Goal: Complete application form

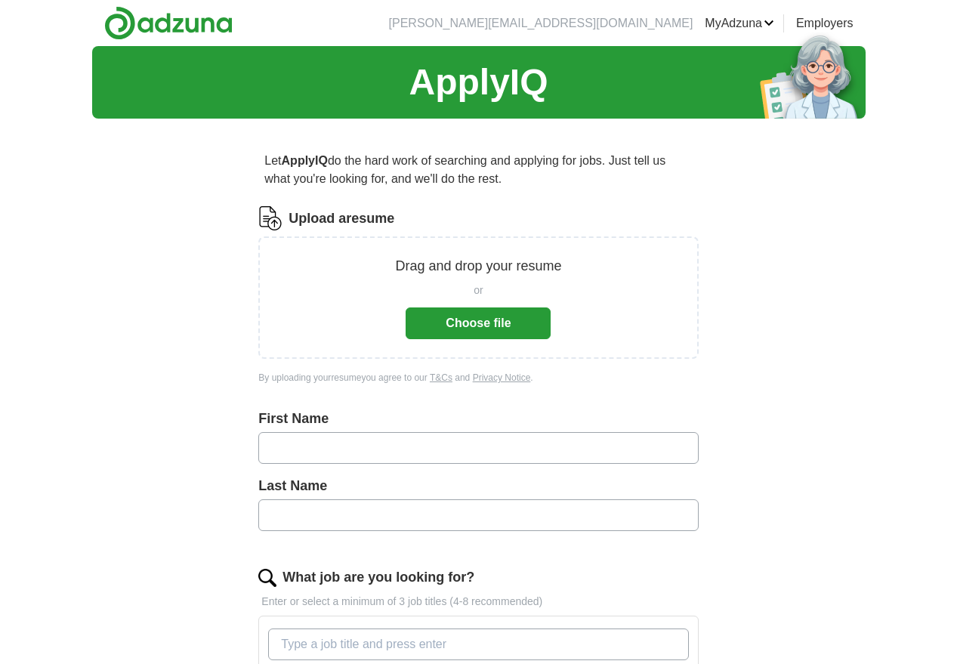
click at [468, 315] on button "Choose file" at bounding box center [478, 323] width 145 height 32
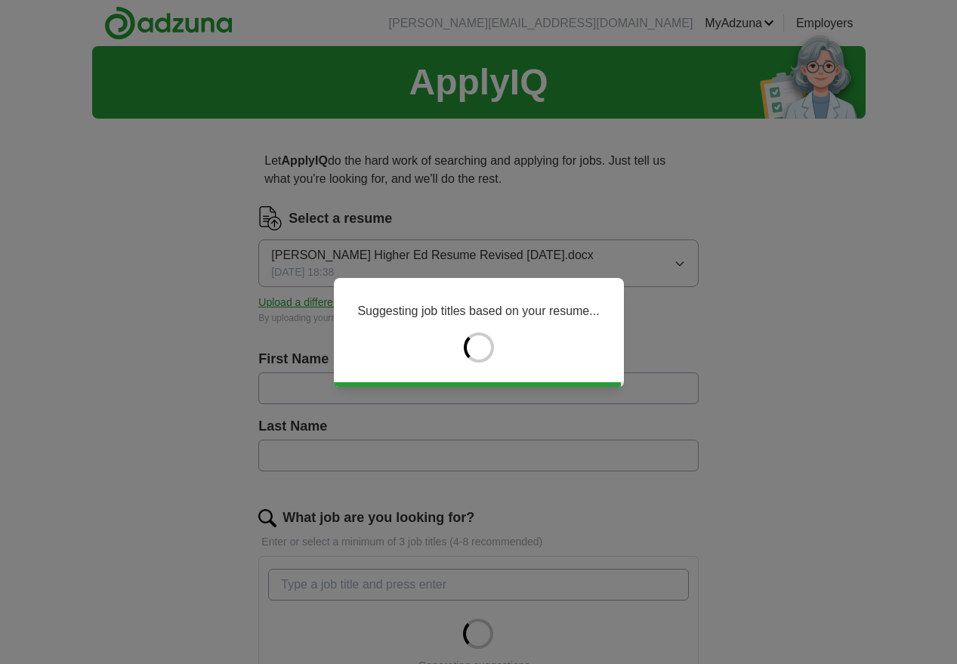
type input "********"
type input "******"
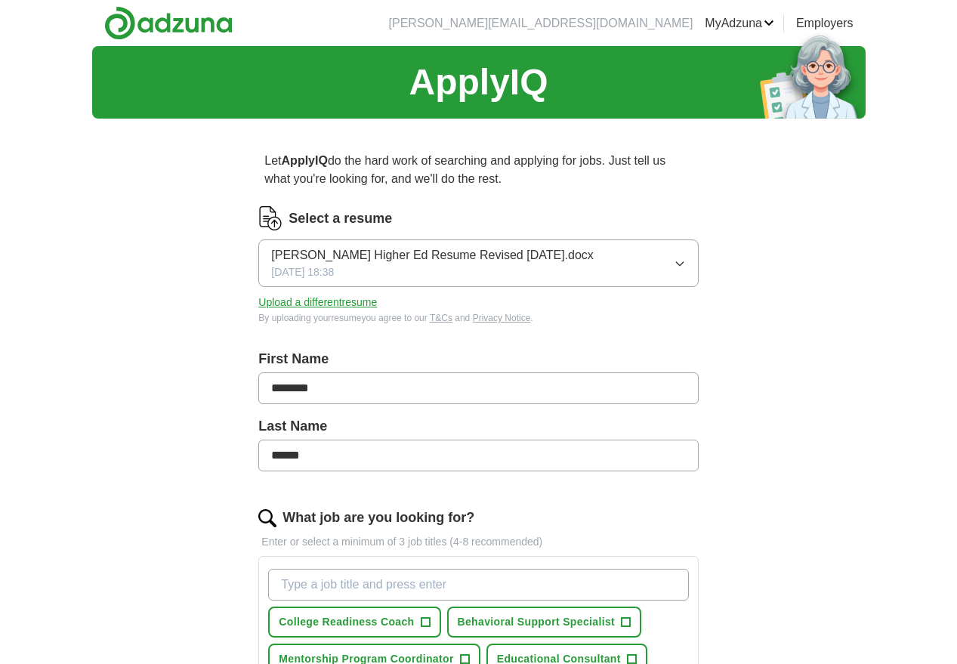
click at [837, 360] on div "ApplyIQ Let ApplyIQ do the hard work of searching and applying for jobs. Just t…" at bounding box center [478, 596] width 773 height 1101
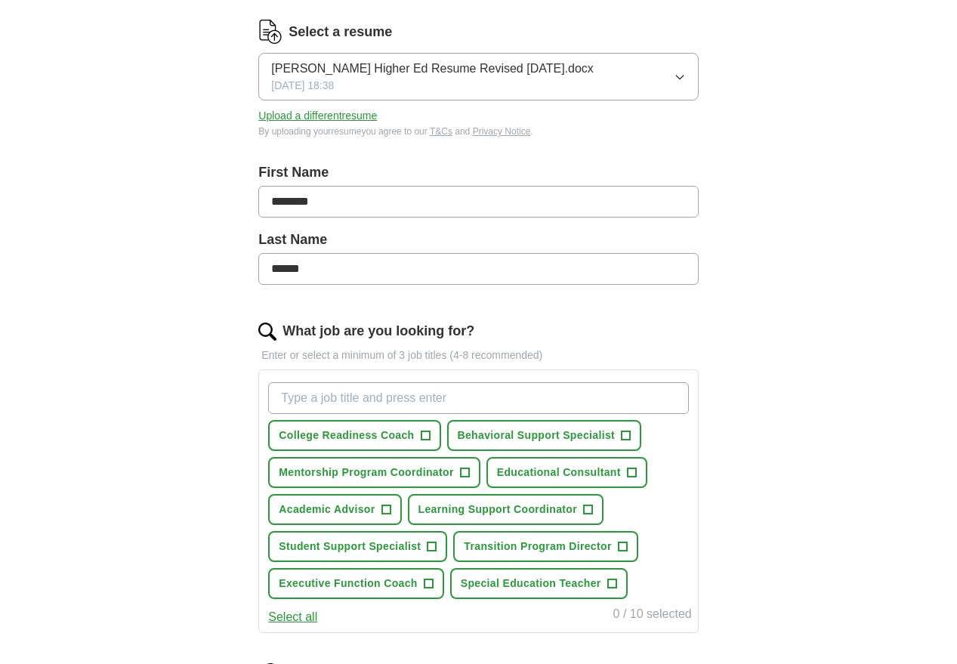
scroll to position [219, 0]
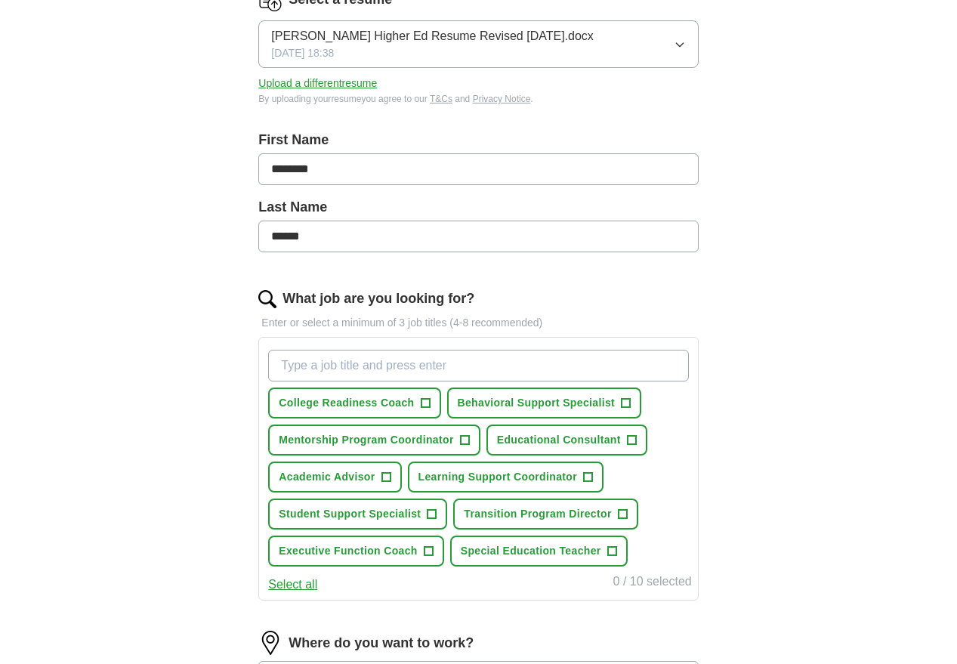
click at [389, 553] on span "Executive Function Coach" at bounding box center [348, 551] width 138 height 16
click at [338, 475] on span "Academic Advisor" at bounding box center [327, 477] width 96 height 16
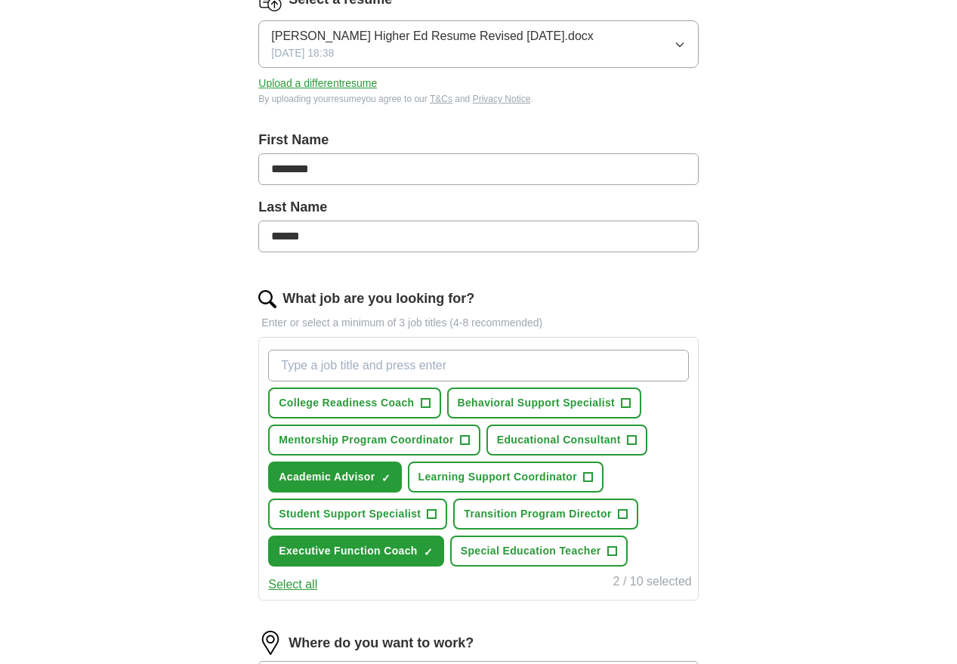
click at [517, 474] on span "Learning Support Coordinator" at bounding box center [497, 477] width 159 height 16
click at [520, 545] on span "Special Education Teacher" at bounding box center [531, 551] width 140 height 16
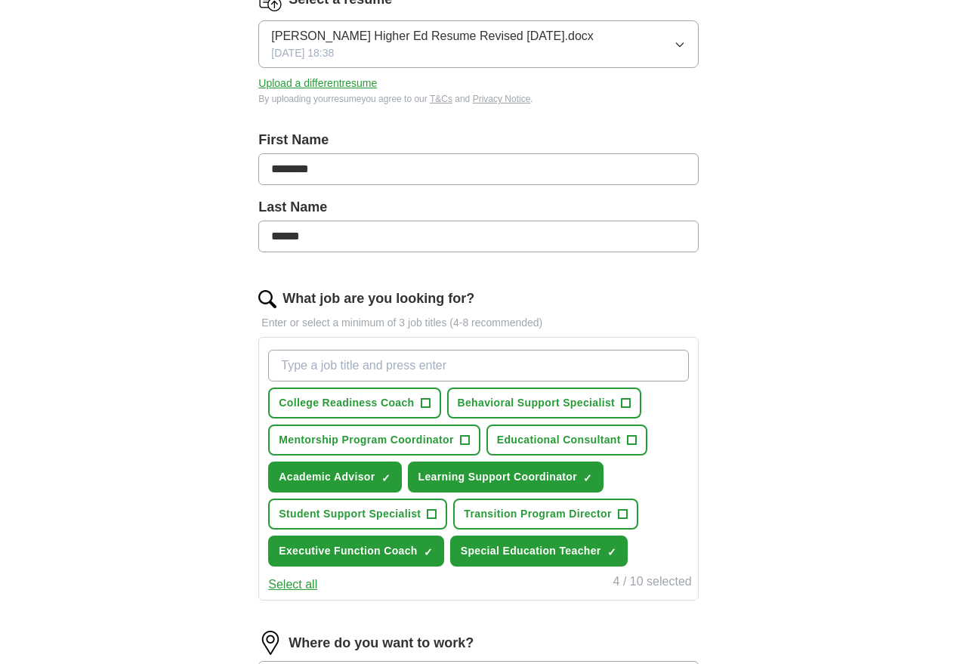
click at [395, 398] on span "College Readiness Coach" at bounding box center [346, 403] width 135 height 16
click at [380, 516] on span "Student Support Specialist" at bounding box center [350, 514] width 142 height 16
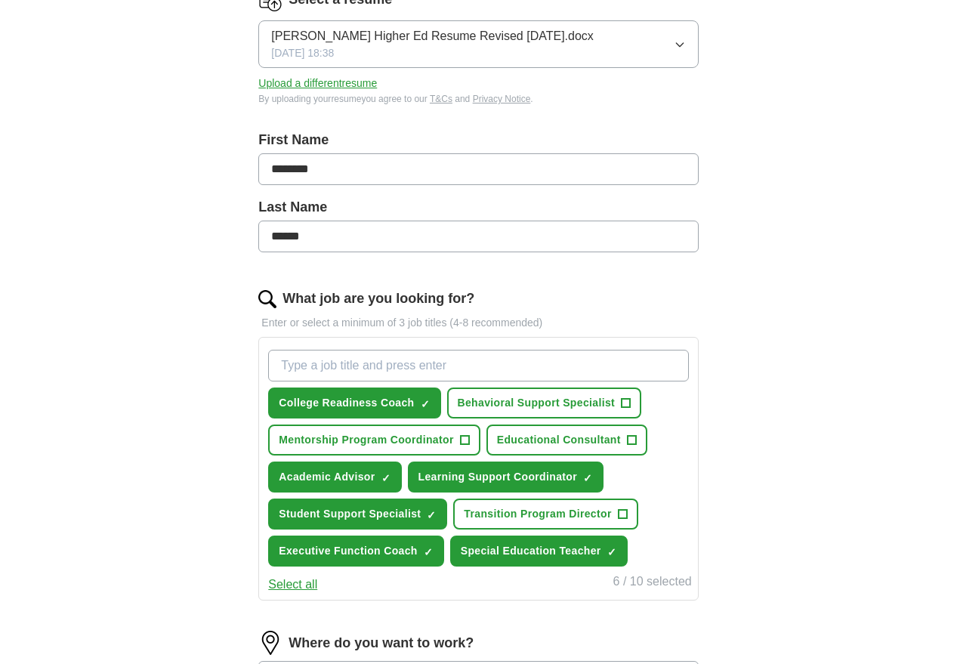
click at [528, 436] on span "Educational Consultant" at bounding box center [559, 440] width 124 height 16
click at [422, 435] on span "Mentorship Program Coordinator" at bounding box center [366, 440] width 174 height 16
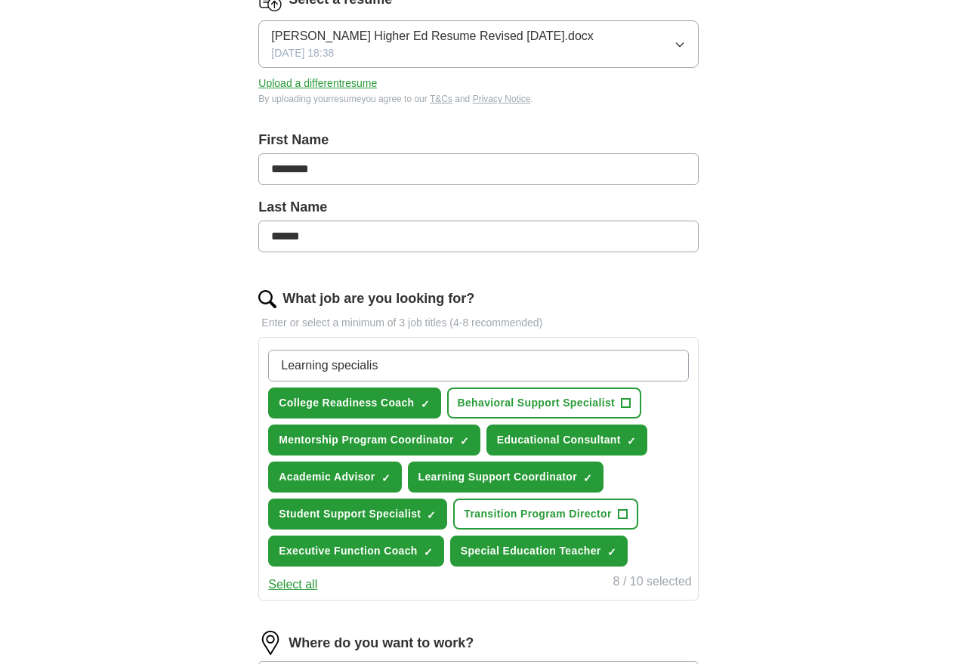
type input "Learning specialist"
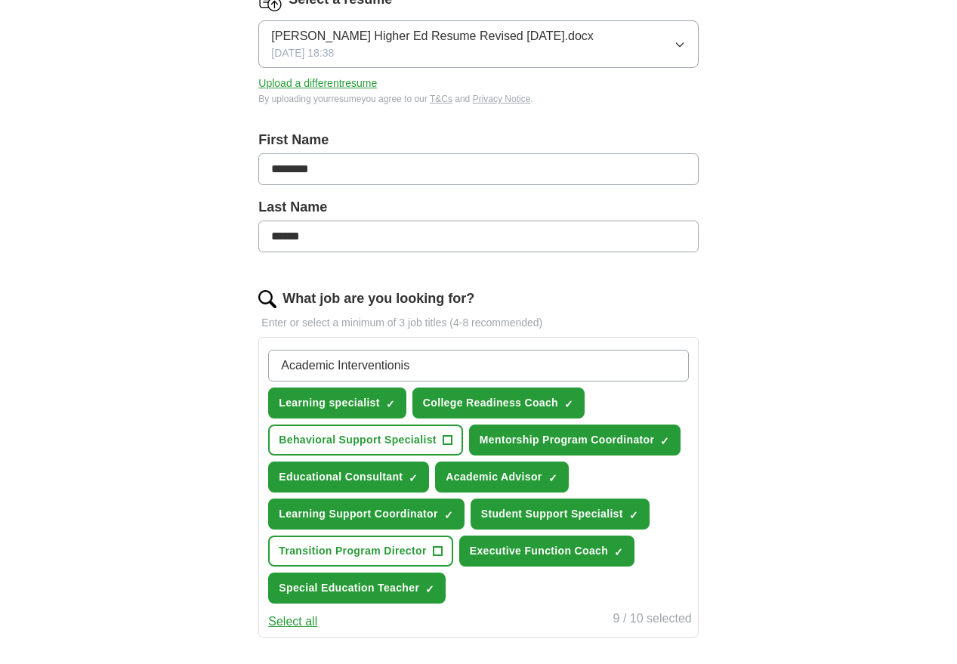
type input "Academic Interventionist"
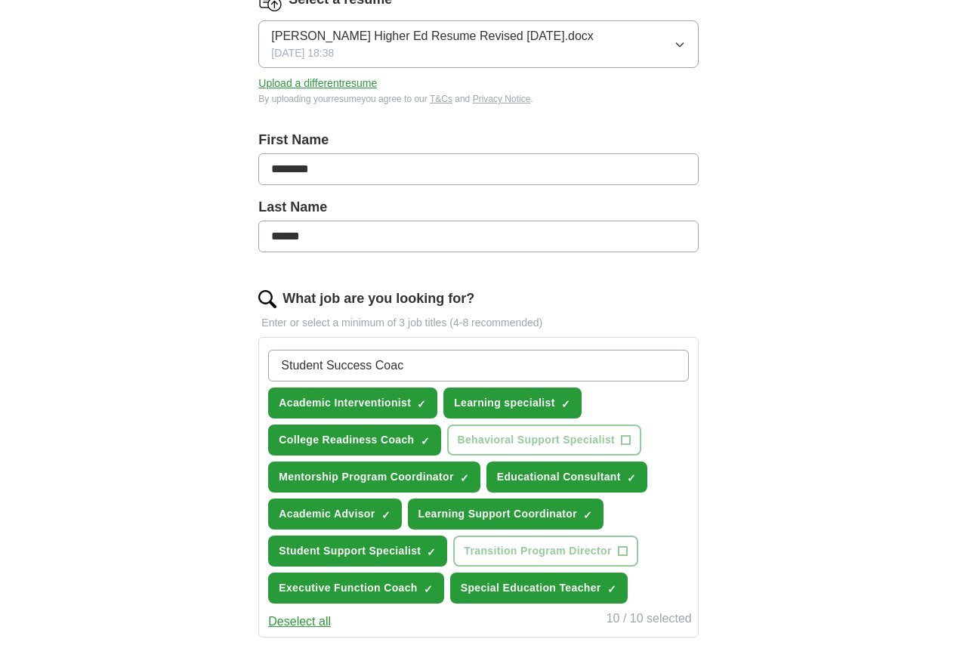
type input "Student Success Coach"
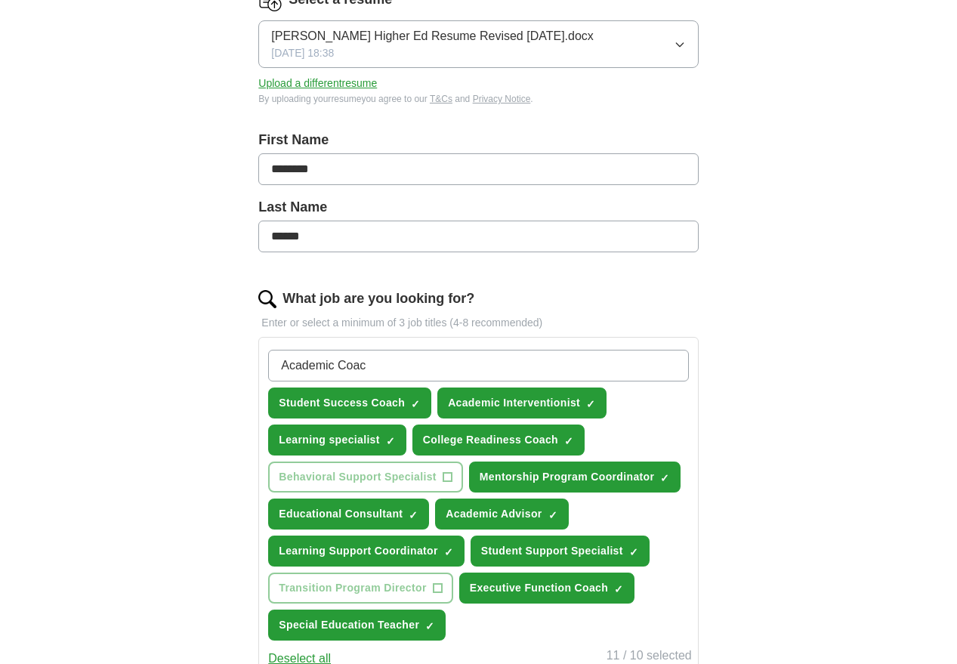
type input "Academic Coach"
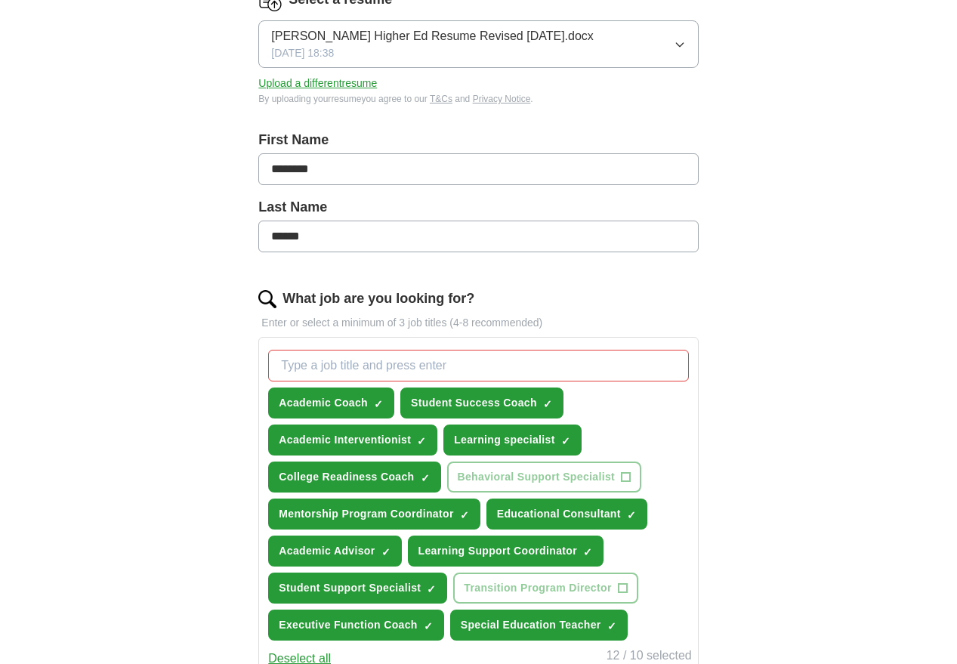
click at [778, 400] on div "ApplyIQ Let ApplyIQ do the hard work of searching and applying for jobs. Just t…" at bounding box center [478, 423] width 773 height 1193
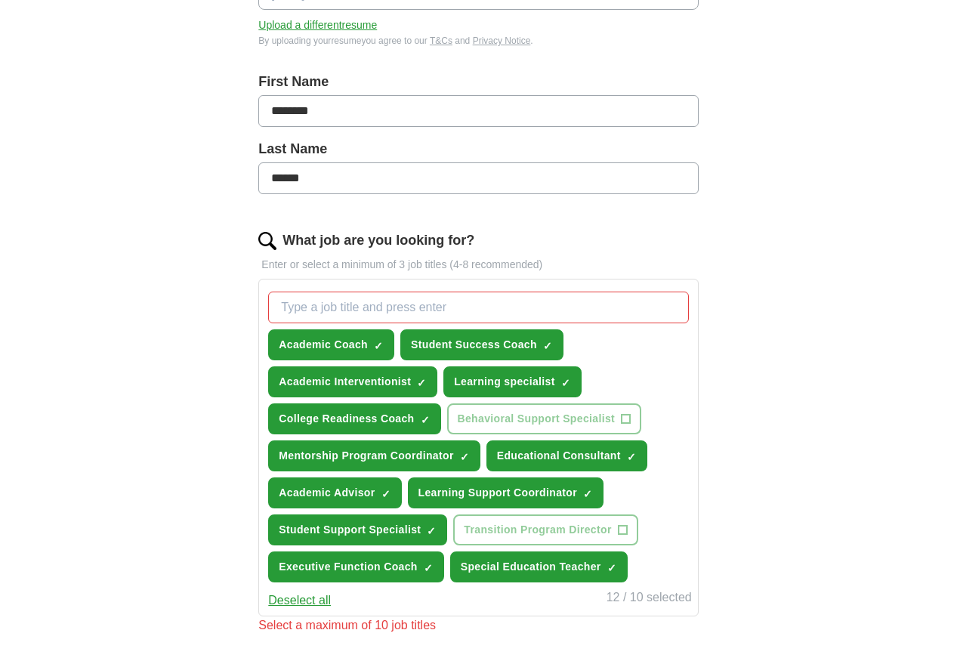
scroll to position [359, 0]
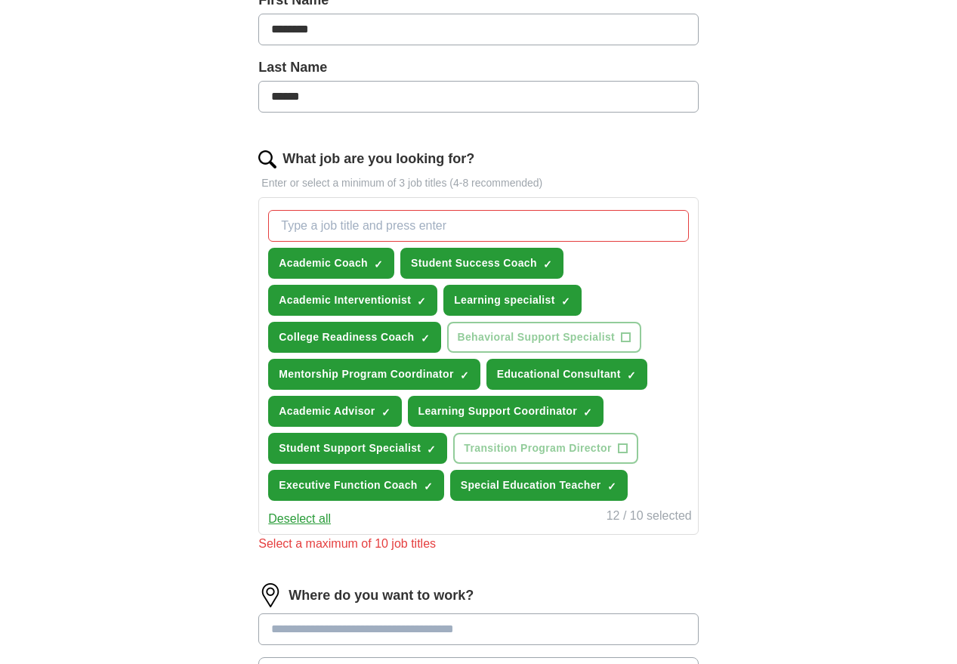
click at [326, 514] on button "Deselect all" at bounding box center [299, 519] width 63 height 18
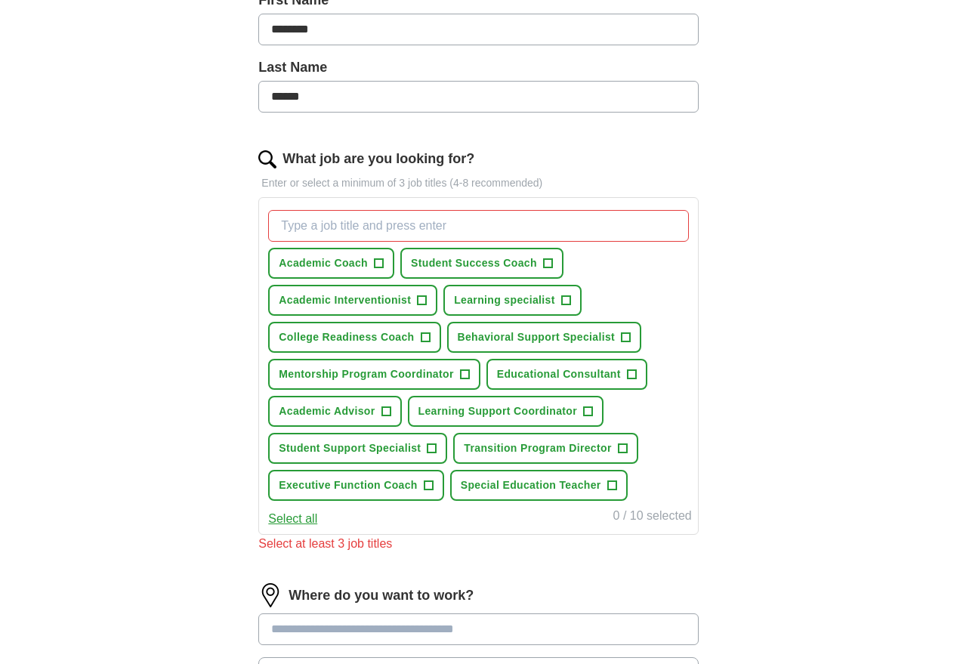
click at [383, 258] on span "+" at bounding box center [379, 264] width 9 height 12
click at [529, 266] on span "Student Success Coach" at bounding box center [474, 263] width 126 height 16
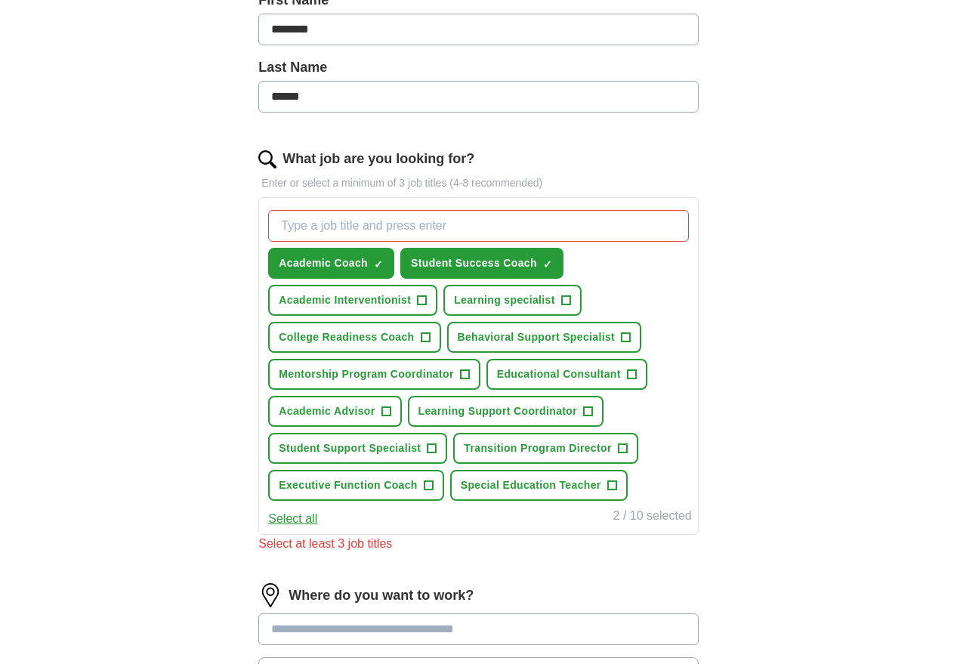
click at [543, 296] on span "Learning specialist" at bounding box center [504, 300] width 100 height 16
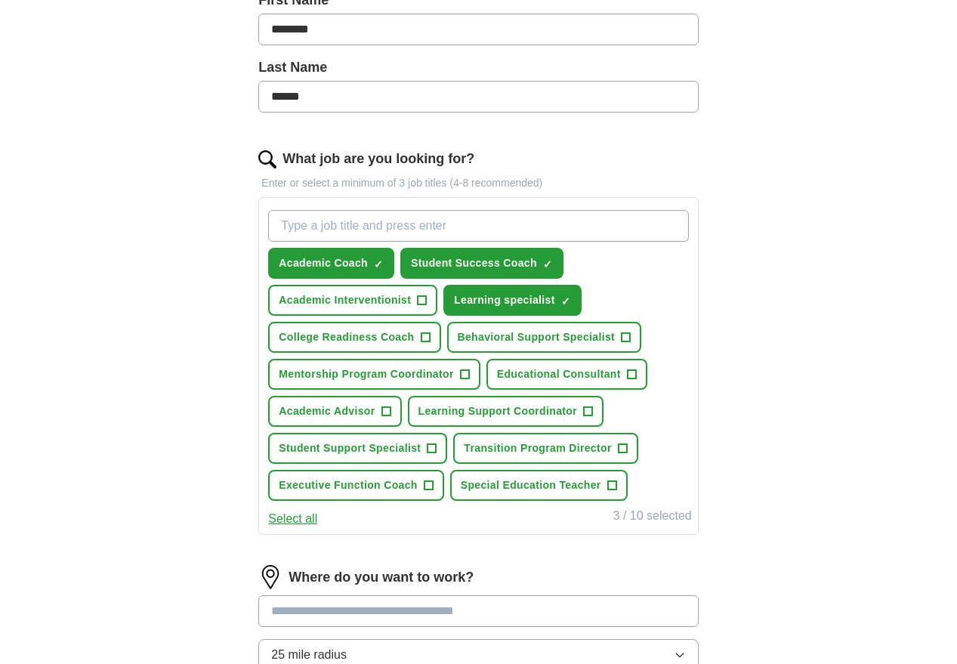
click at [384, 482] on span "Executive Function Coach" at bounding box center [348, 485] width 138 height 16
click at [589, 480] on span "Special Education Teacher" at bounding box center [531, 485] width 140 height 16
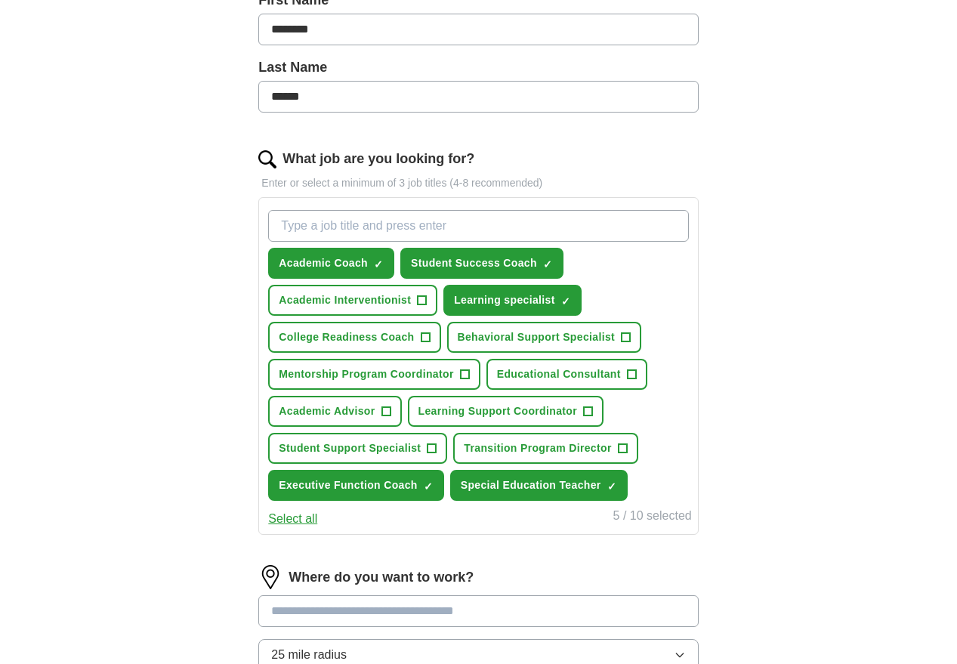
click at [553, 374] on span "Educational Consultant" at bounding box center [559, 374] width 124 height 16
click at [347, 414] on span "Academic Advisor" at bounding box center [327, 411] width 96 height 16
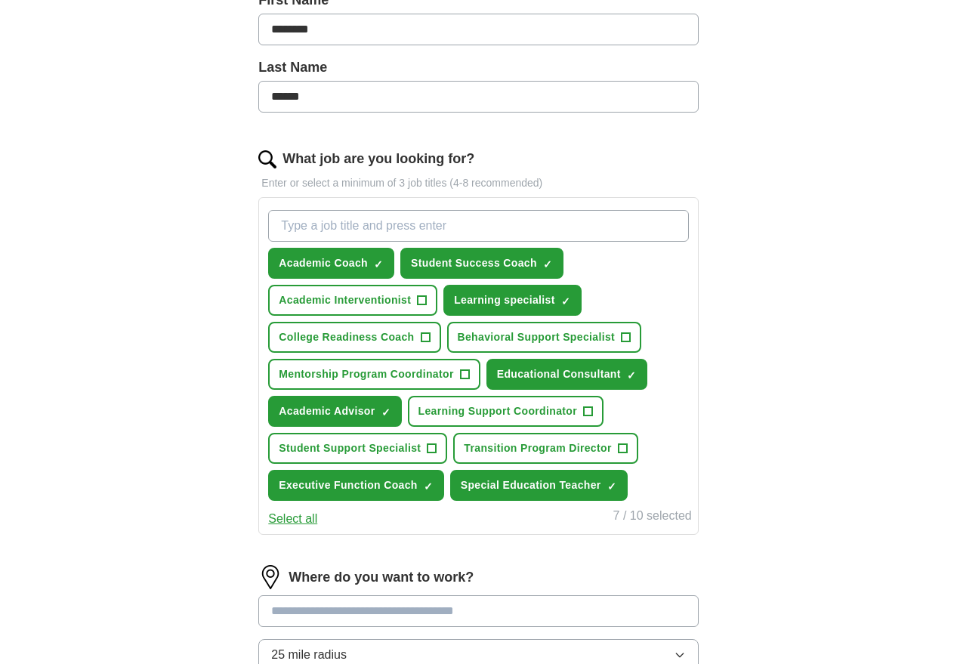
click at [344, 447] on span "Student Support Specialist" at bounding box center [350, 448] width 142 height 16
click at [431, 372] on span "Mentorship Program Coordinator" at bounding box center [366, 374] width 174 height 16
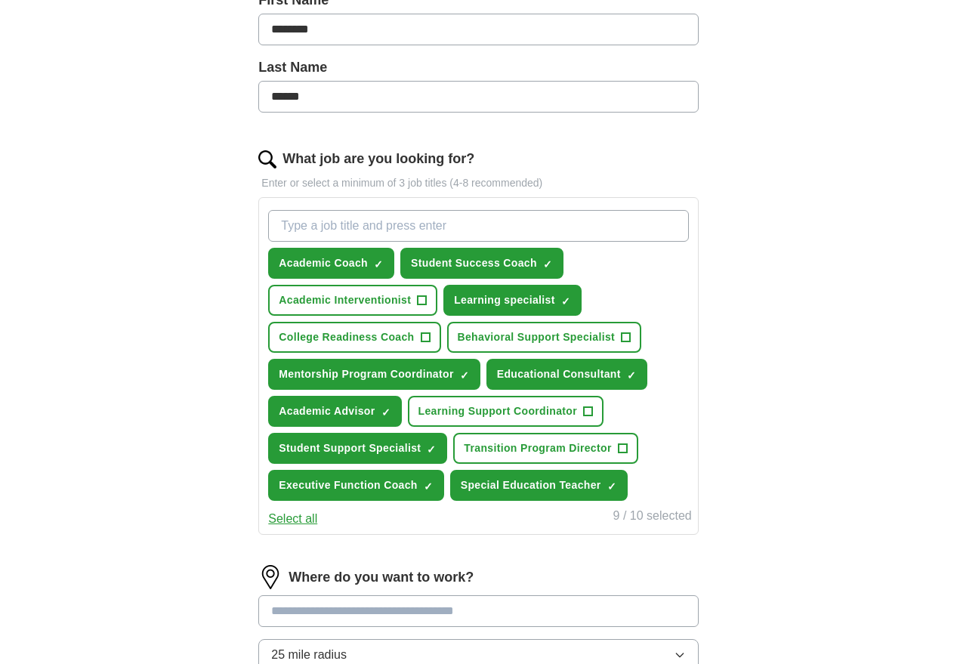
click at [387, 330] on span "College Readiness Coach" at bounding box center [346, 337] width 135 height 16
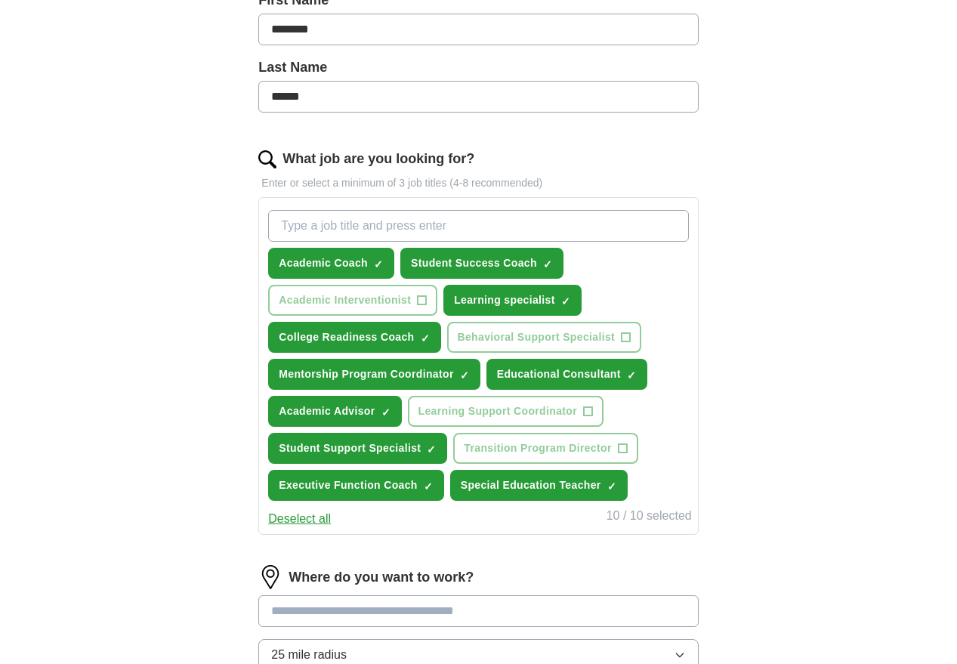
click at [826, 455] on div "ApplyIQ Let ApplyIQ do the hard work of searching and applying for jobs. Just t…" at bounding box center [478, 274] width 773 height 1175
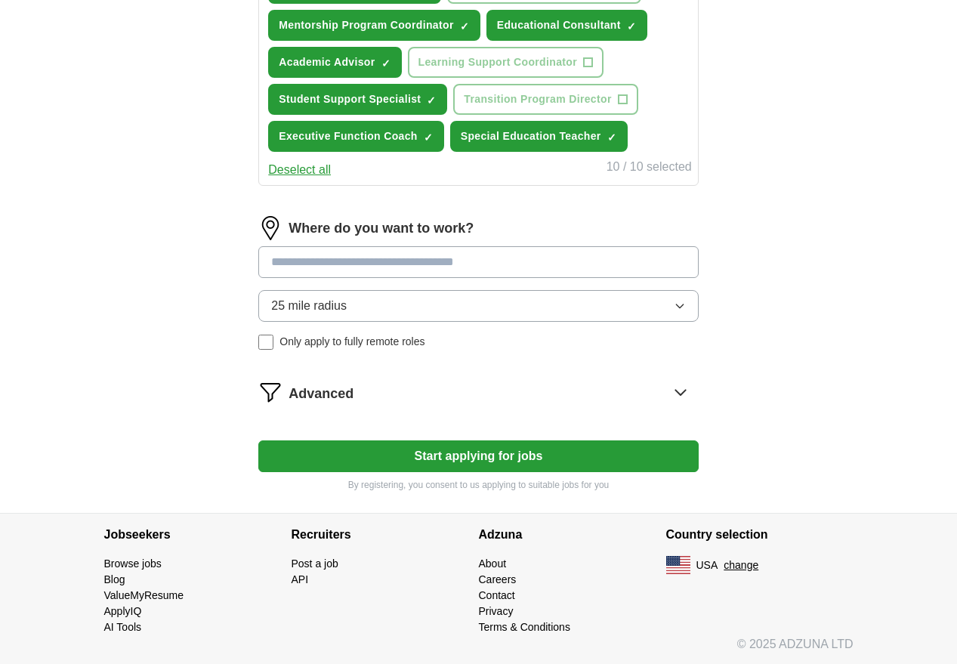
scroll to position [709, 0]
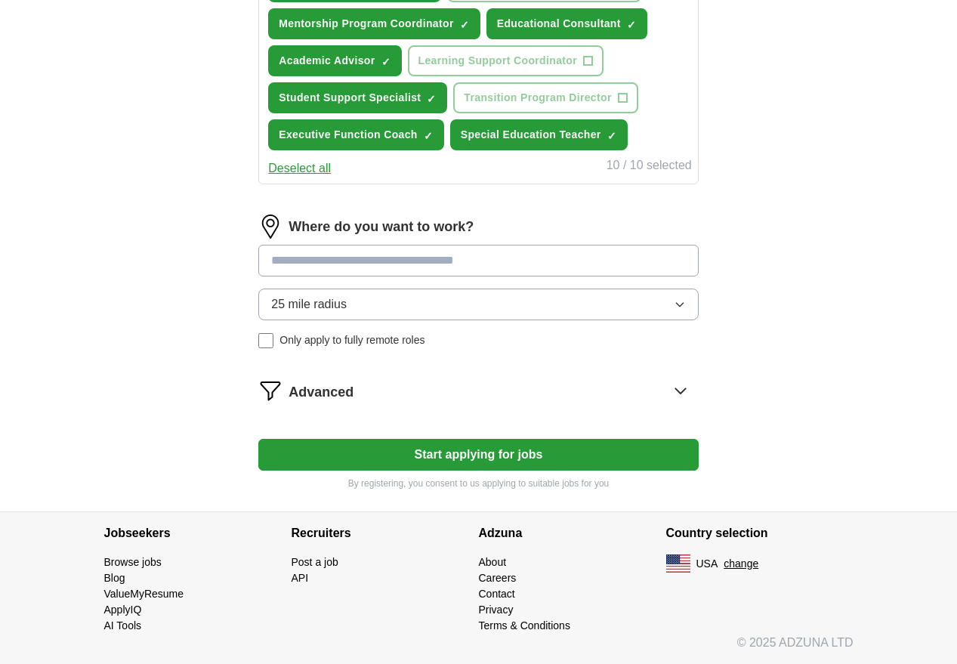
click at [474, 266] on input at bounding box center [478, 261] width 440 height 32
click at [271, 335] on div "25 mile radius Only apply to fully remote roles" at bounding box center [478, 319] width 440 height 60
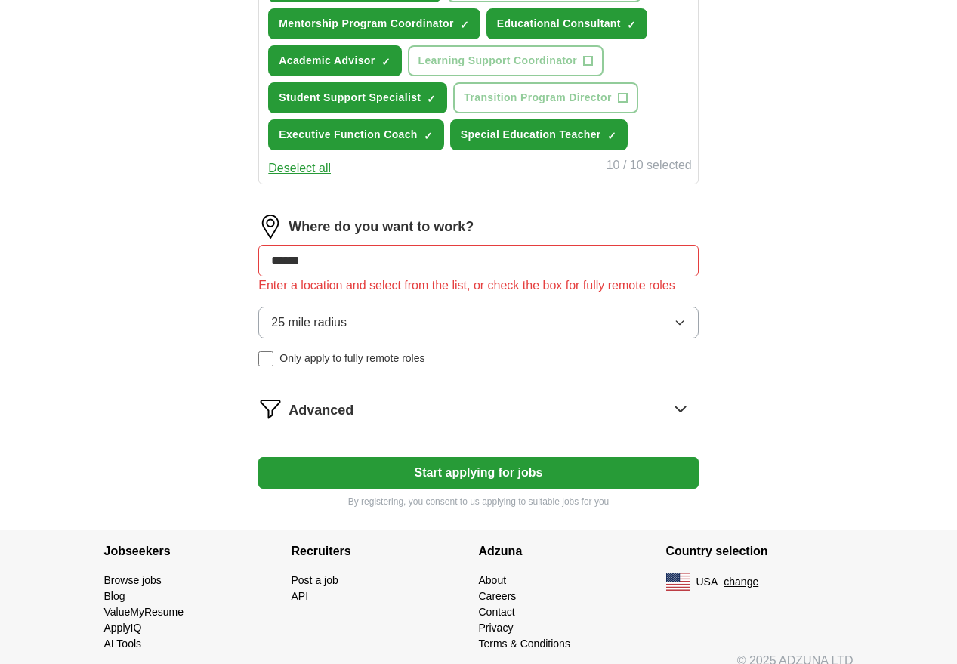
click at [336, 262] on input "******" at bounding box center [478, 261] width 440 height 32
type input "*"
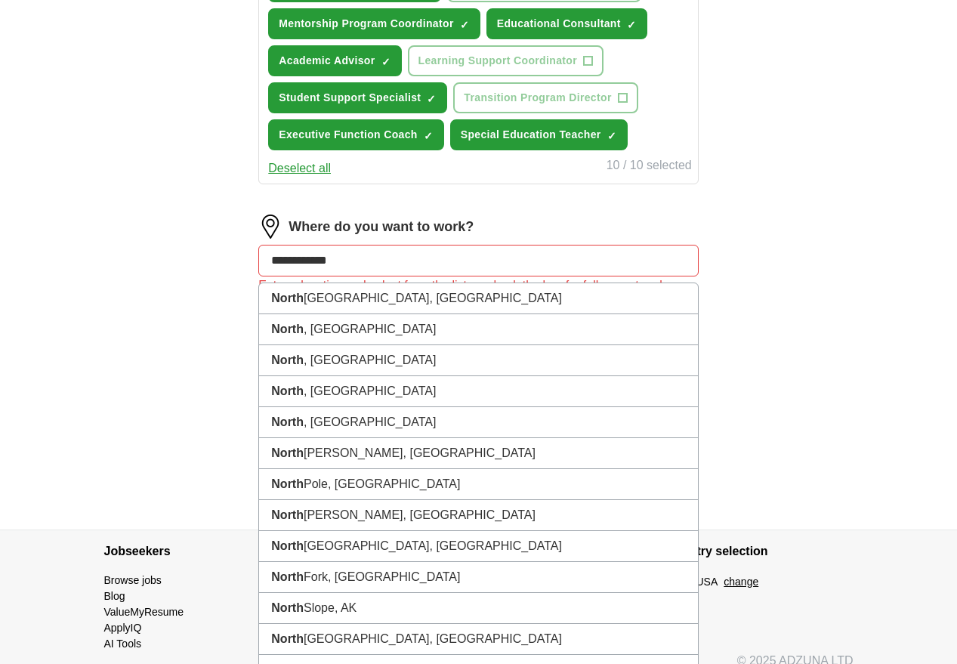
type input "**********"
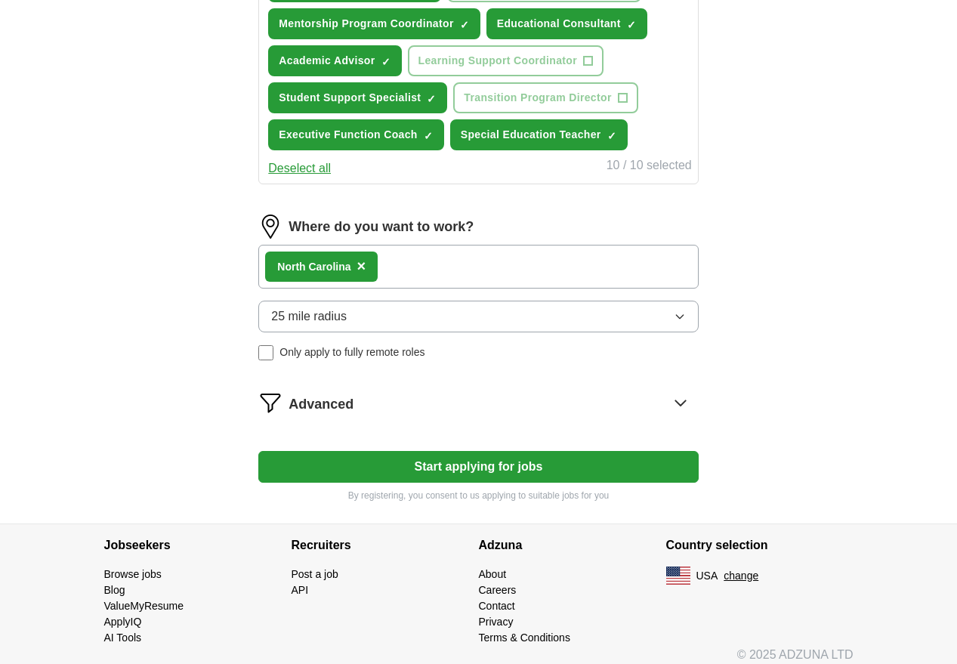
click at [401, 254] on div "North Ca rolina ×" at bounding box center [478, 267] width 440 height 44
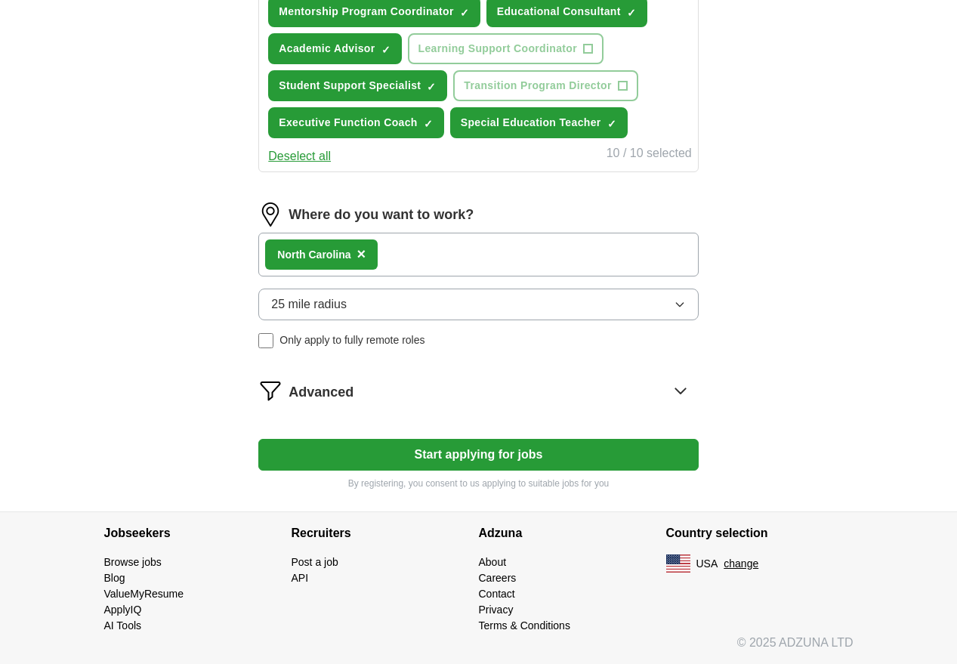
click at [487, 238] on div "North Ca rolina ×" at bounding box center [478, 255] width 440 height 44
click at [461, 249] on div "North Ca rolina ×" at bounding box center [478, 255] width 440 height 44
click at [415, 240] on div "Remote ([GEOGRAPHIC_DATA]) ×" at bounding box center [478, 255] width 440 height 44
click at [489, 300] on button "25 mile radius" at bounding box center [478, 305] width 440 height 32
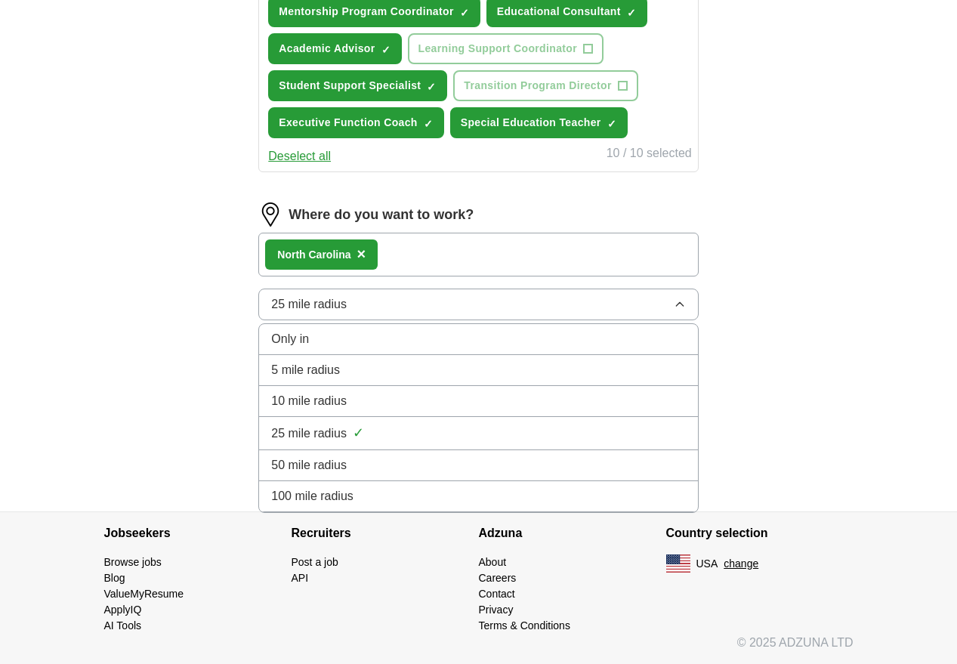
click at [429, 424] on div "25 mile radius ✓" at bounding box center [478, 433] width 414 height 20
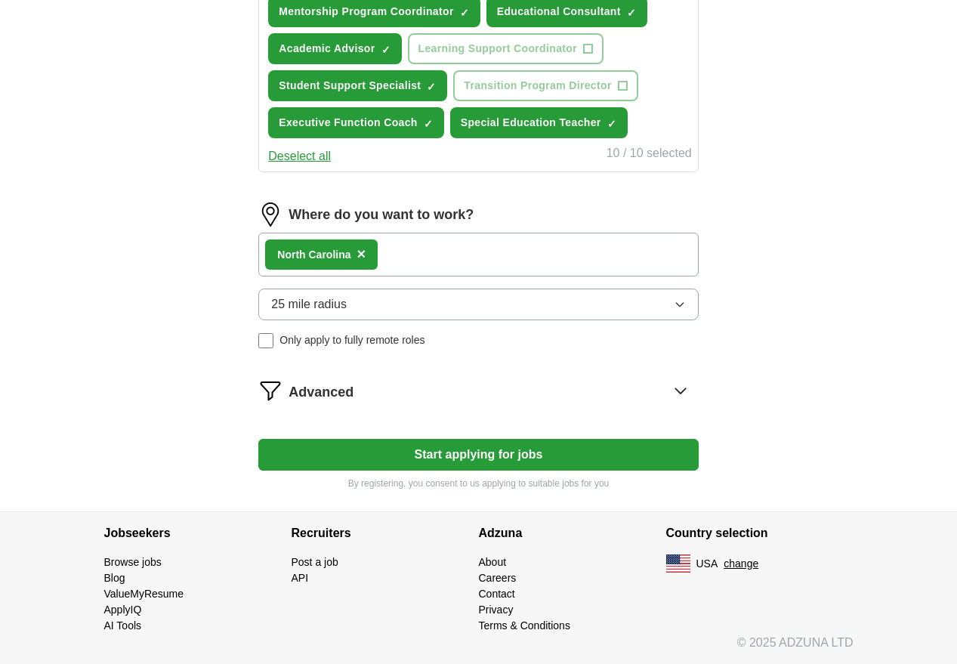
click at [435, 252] on div "North Ca rolina ×" at bounding box center [478, 255] width 440 height 44
click at [437, 449] on button "Start applying for jobs" at bounding box center [478, 455] width 440 height 32
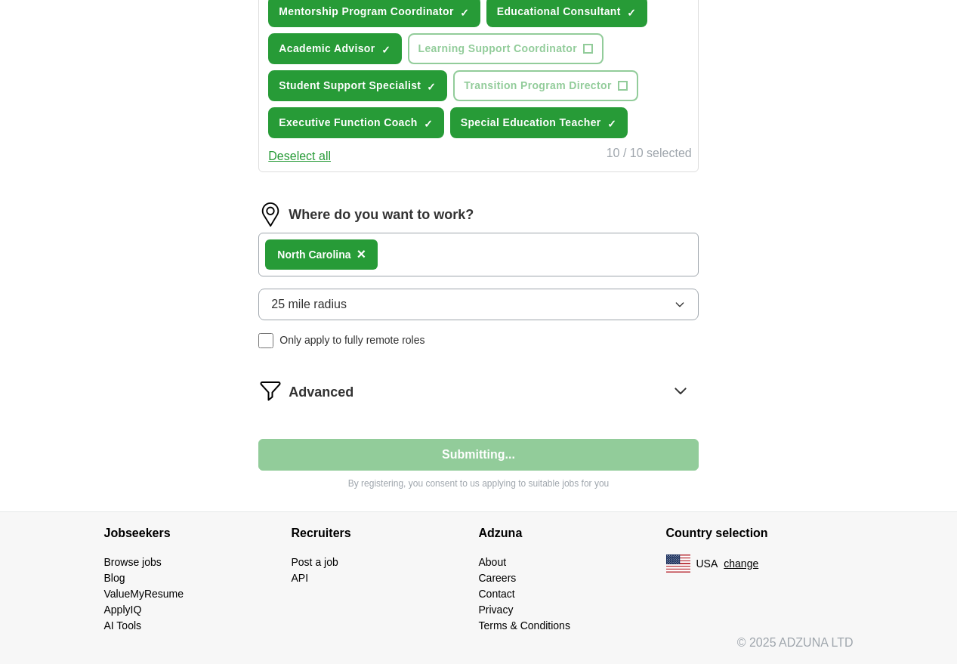
scroll to position [98, 0]
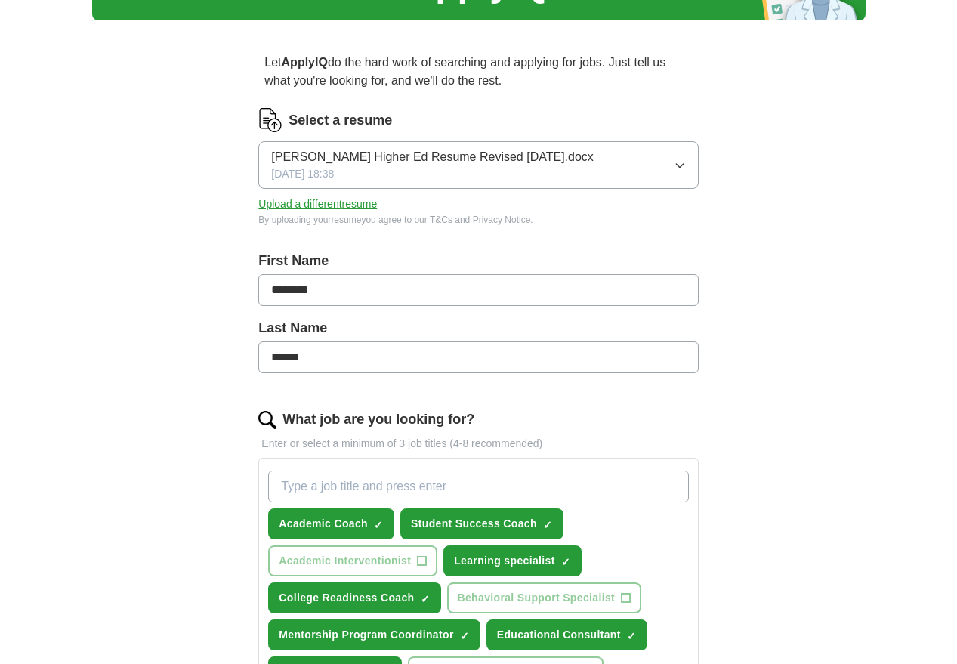
select select "**"
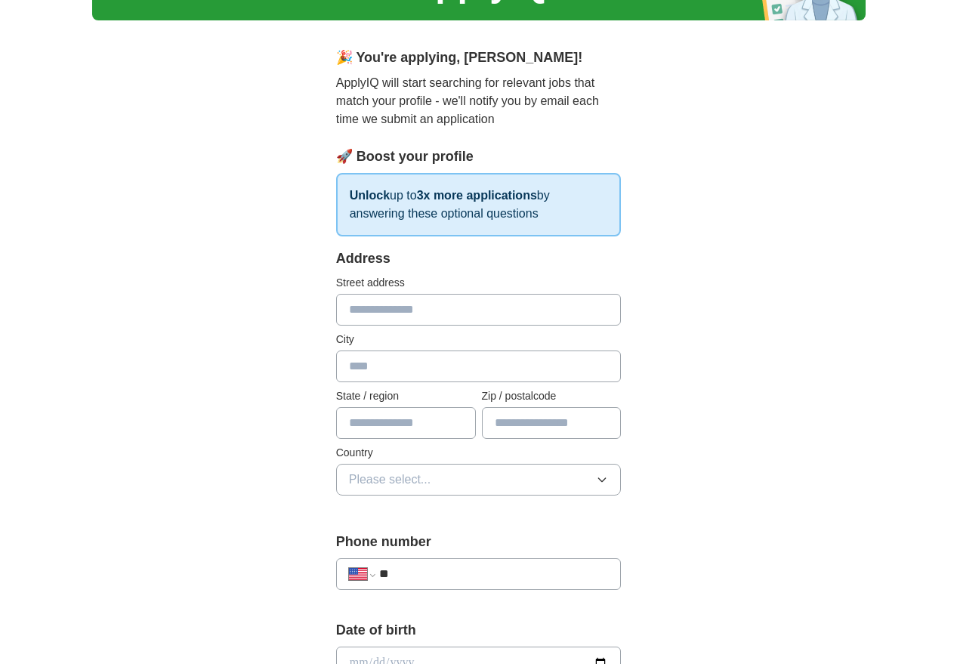
scroll to position [0, 0]
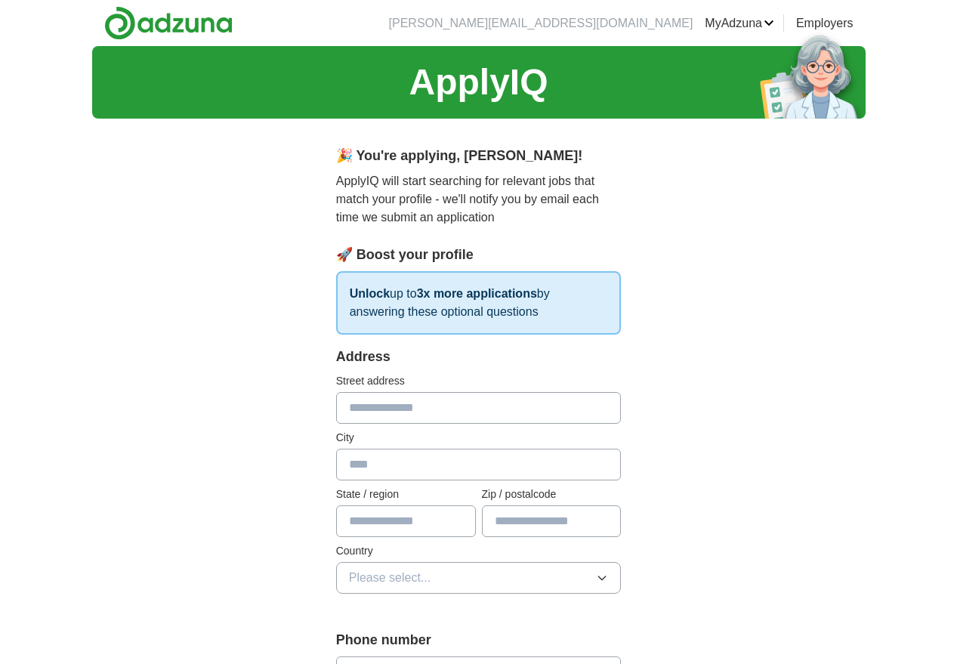
click at [424, 372] on div "Address Street address City State / region Zip / postalcode Country Please sele…" at bounding box center [479, 479] width 286 height 265
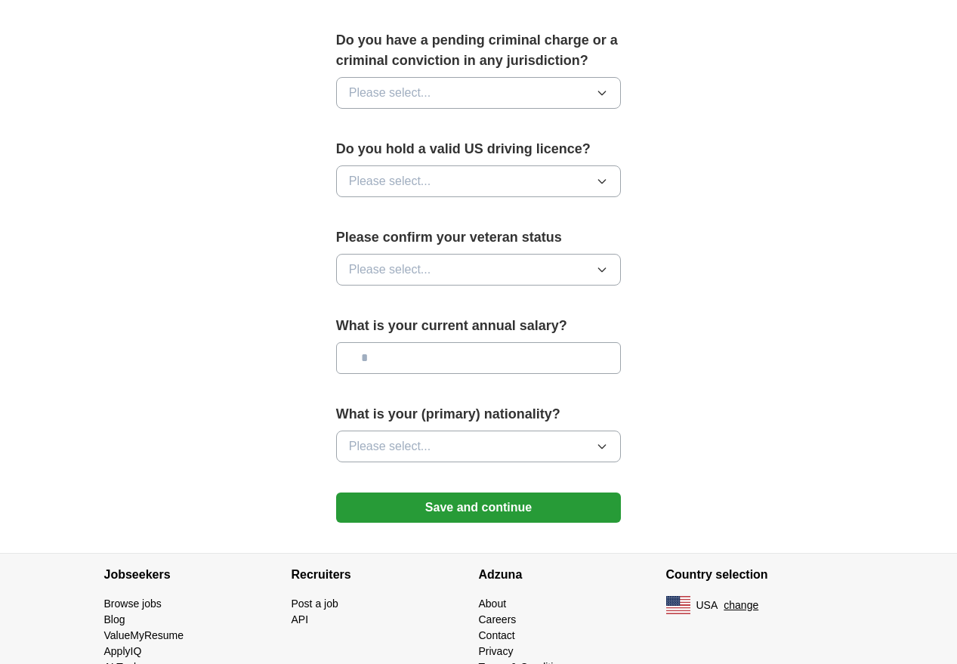
scroll to position [895, 0]
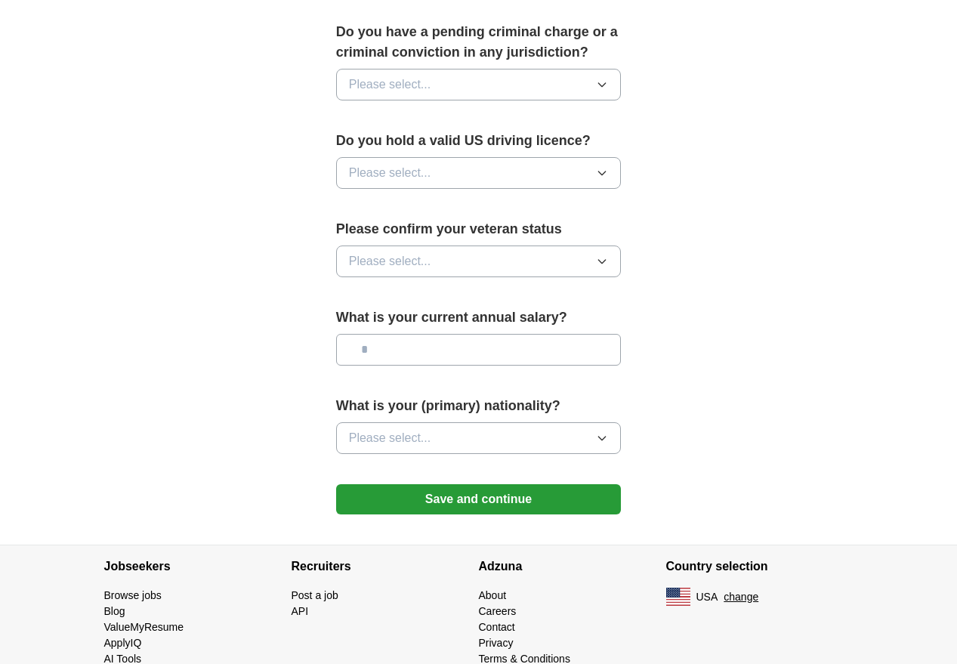
click at [388, 350] on input "text" at bounding box center [479, 350] width 286 height 32
click at [388, 349] on input "text" at bounding box center [479, 350] width 286 height 32
click at [379, 354] on input "********" at bounding box center [479, 350] width 286 height 32
type input "********"
click at [492, 440] on button "Please select..." at bounding box center [479, 438] width 286 height 32
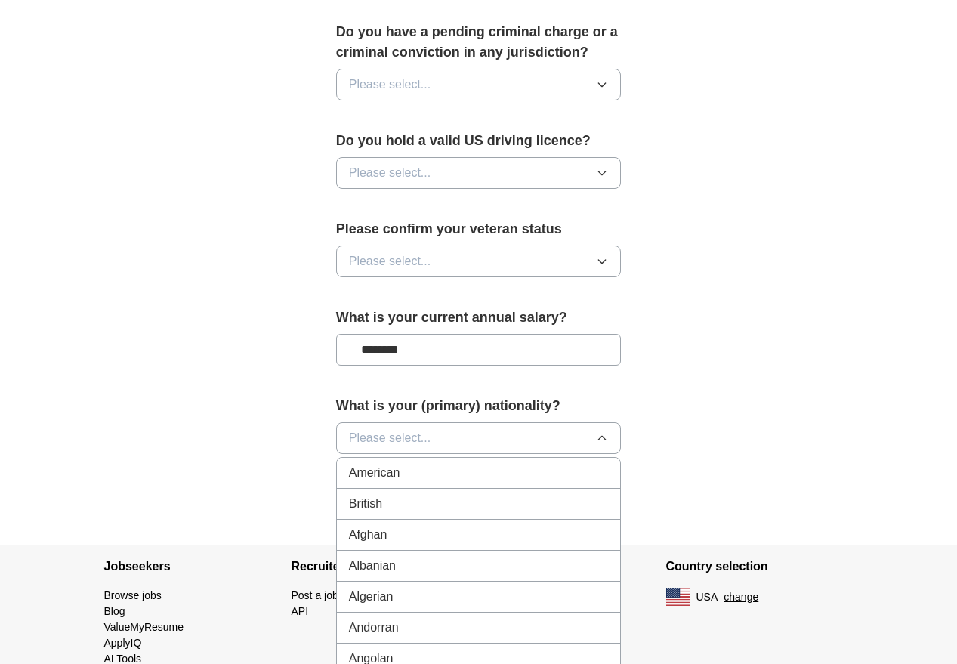
click at [447, 472] on div "American" at bounding box center [479, 473] width 260 height 18
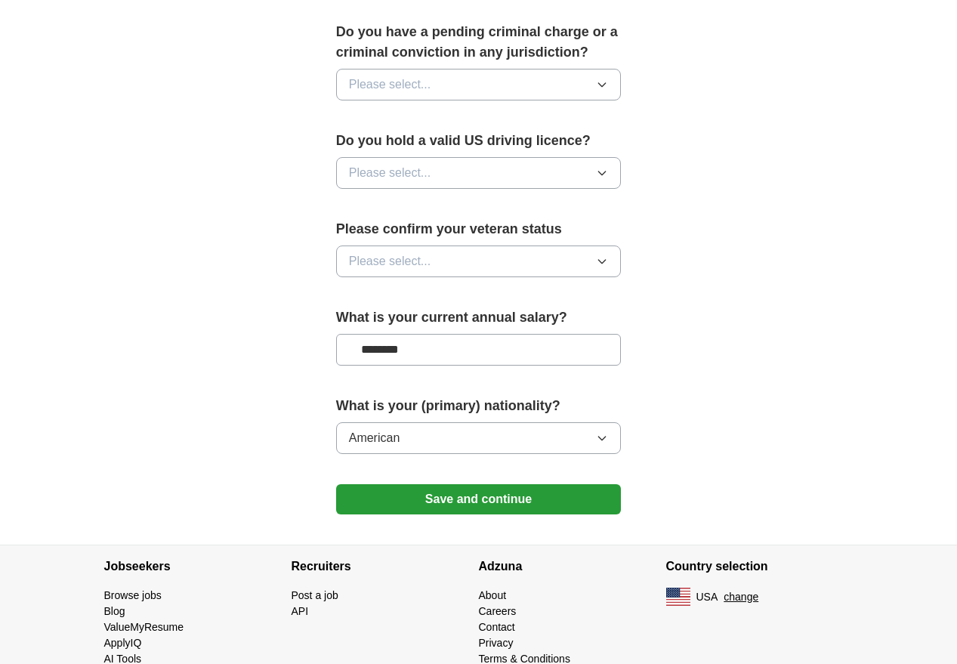
click at [449, 434] on button "American" at bounding box center [479, 438] width 286 height 32
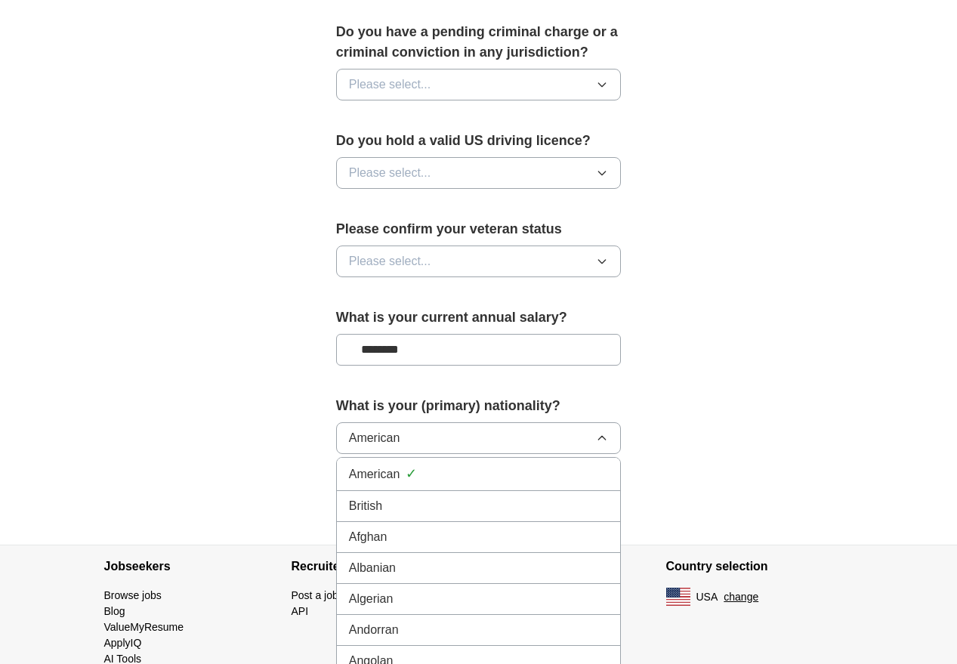
click at [449, 434] on button "American" at bounding box center [479, 438] width 286 height 32
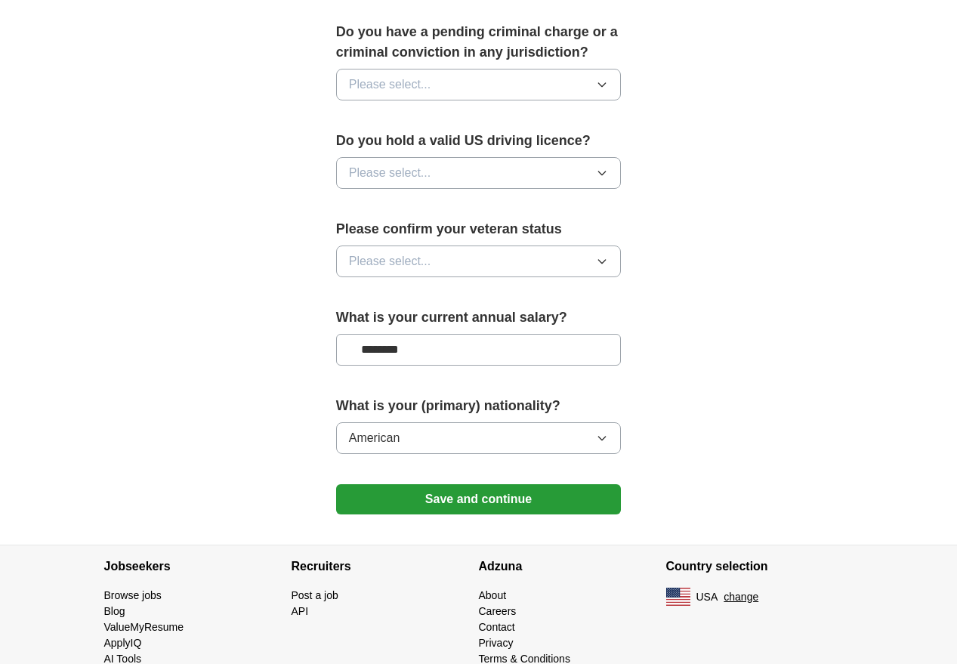
click at [454, 263] on button "Please select..." at bounding box center [479, 261] width 286 height 32
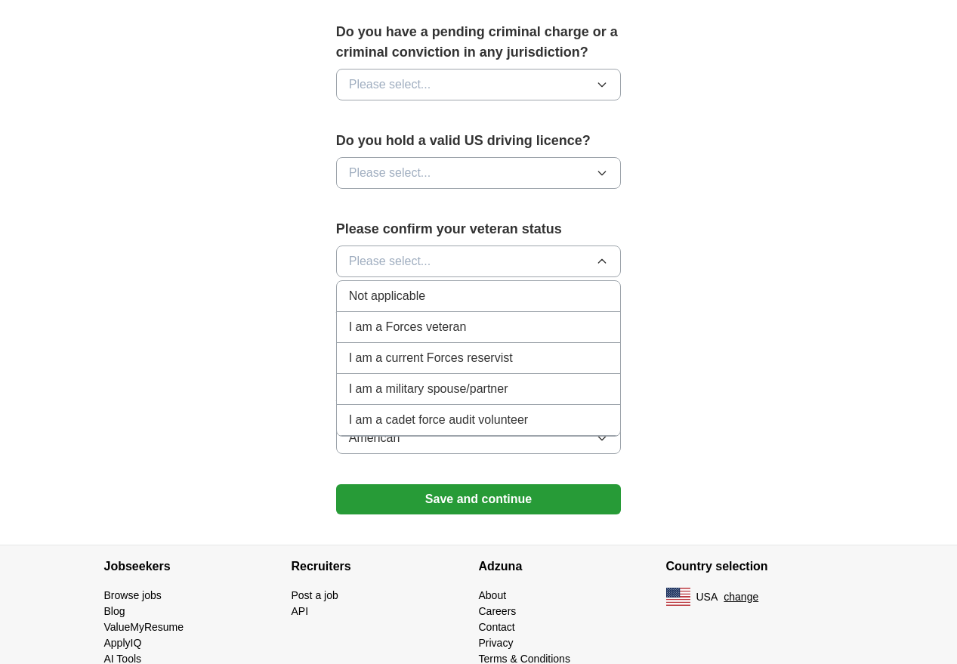
click at [439, 304] on div "Not applicable" at bounding box center [479, 296] width 260 height 18
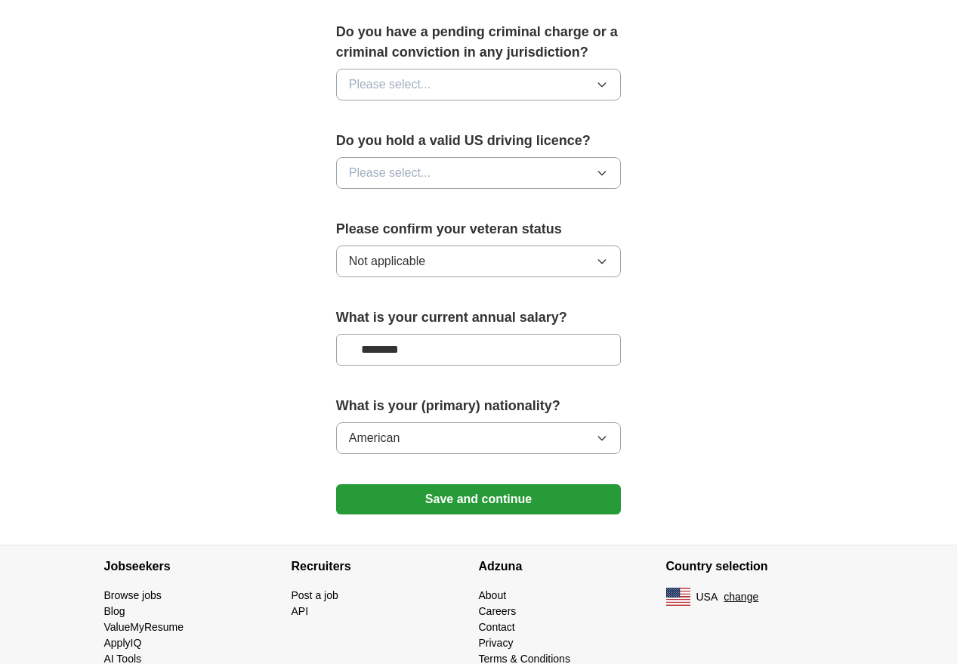
click at [461, 174] on button "Please select..." at bounding box center [479, 173] width 286 height 32
click at [456, 211] on div "Yes" at bounding box center [479, 208] width 260 height 18
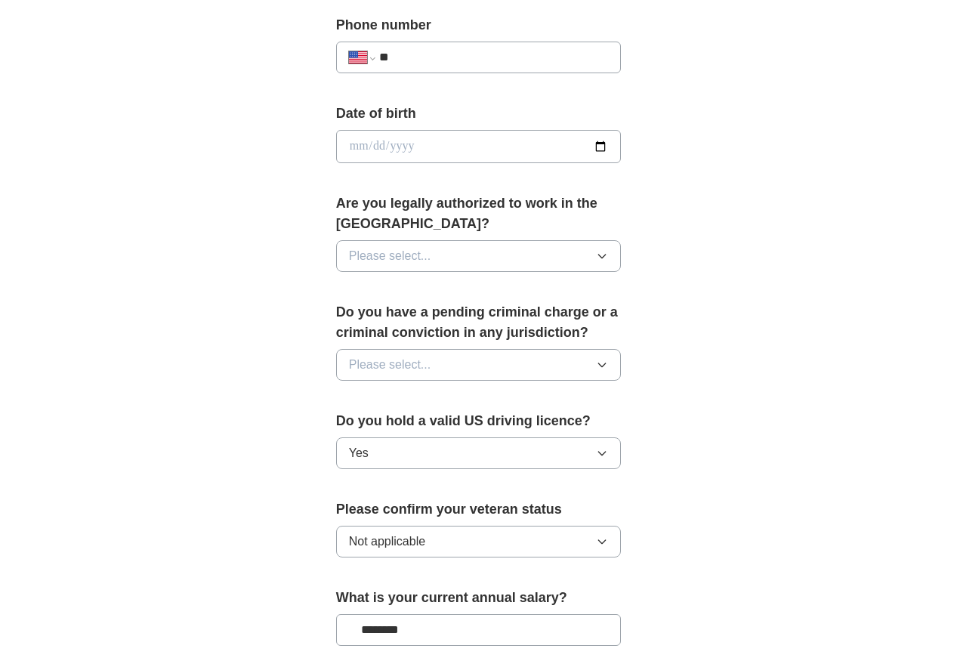
scroll to position [589, 0]
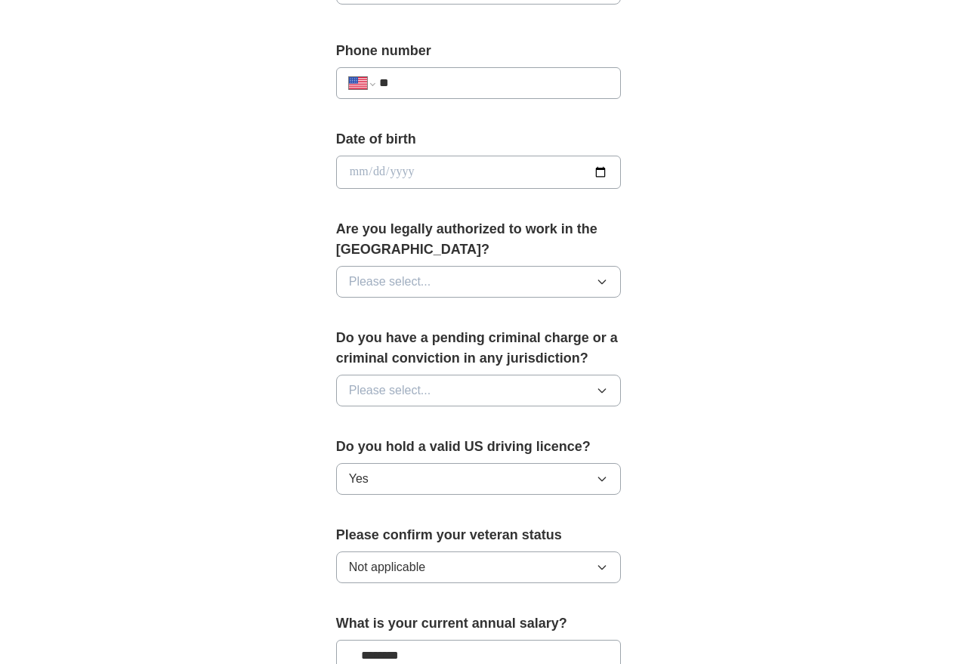
click at [409, 389] on span "Please select..." at bounding box center [390, 390] width 82 height 18
click at [397, 450] on div "No" at bounding box center [479, 456] width 260 height 18
click at [410, 276] on span "Please select..." at bounding box center [390, 282] width 82 height 18
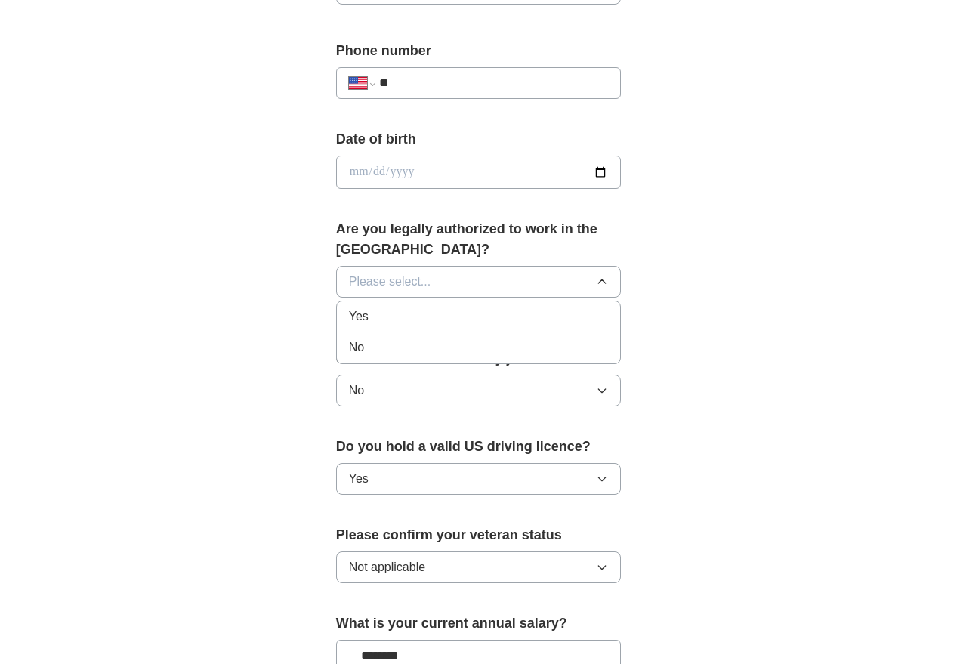
click at [409, 316] on div "Yes" at bounding box center [479, 316] width 260 height 18
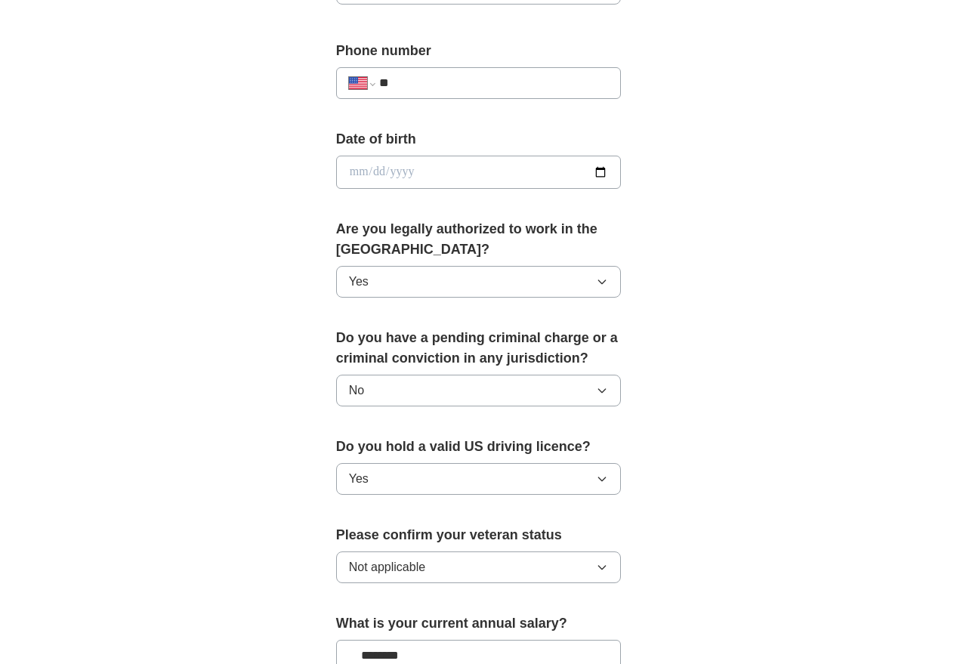
click at [418, 180] on input "date" at bounding box center [479, 172] width 286 height 33
click at [641, 138] on div "**********" at bounding box center [479, 196] width 387 height 1309
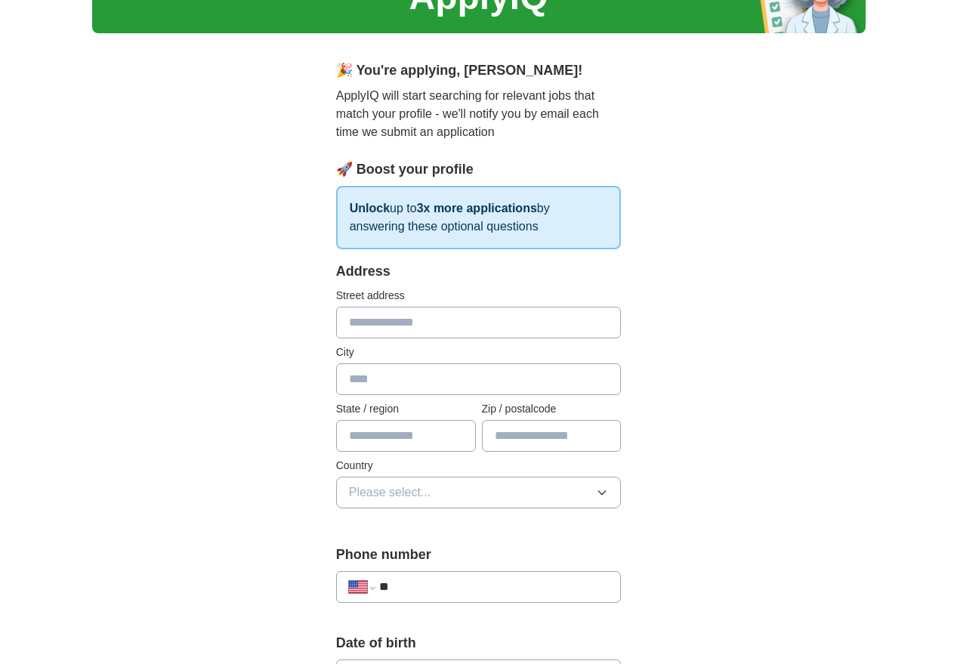
scroll to position [79, 0]
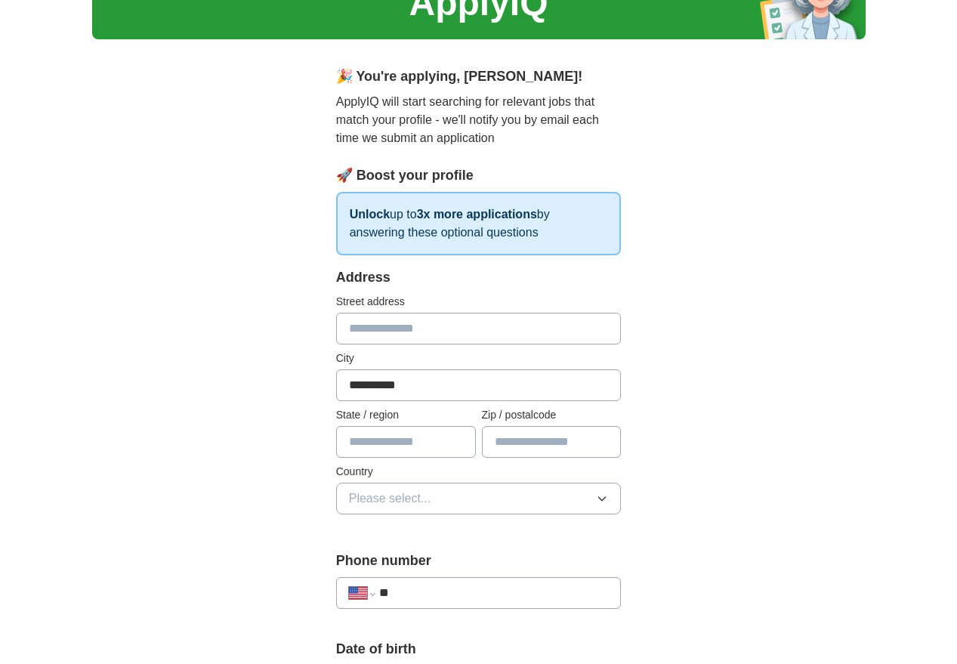
type input "**********"
type input "*"
type input "**"
type input "*****"
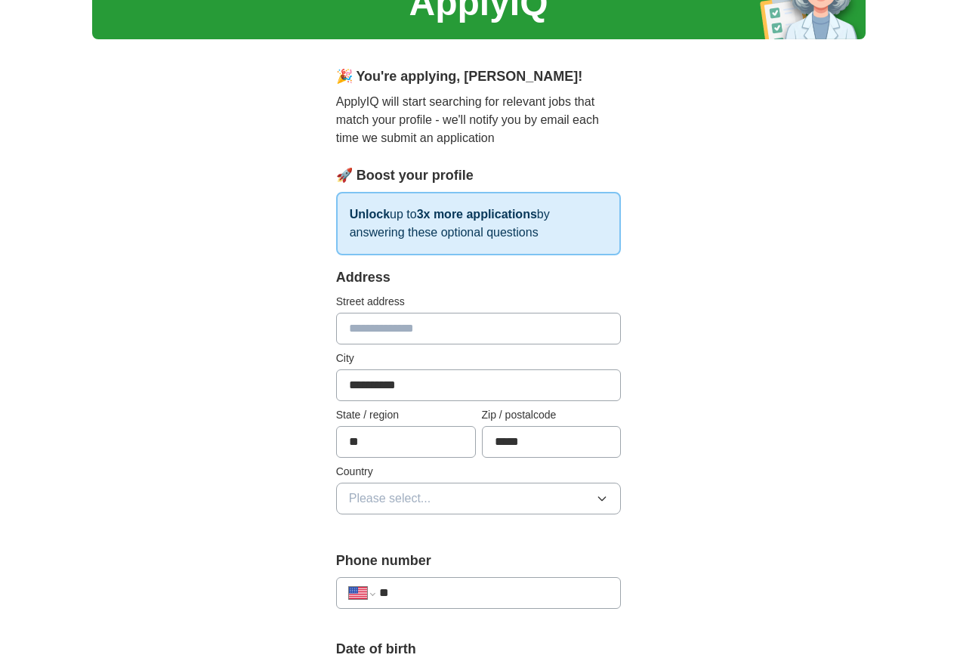
click at [598, 498] on icon "button" at bounding box center [602, 498] width 12 height 12
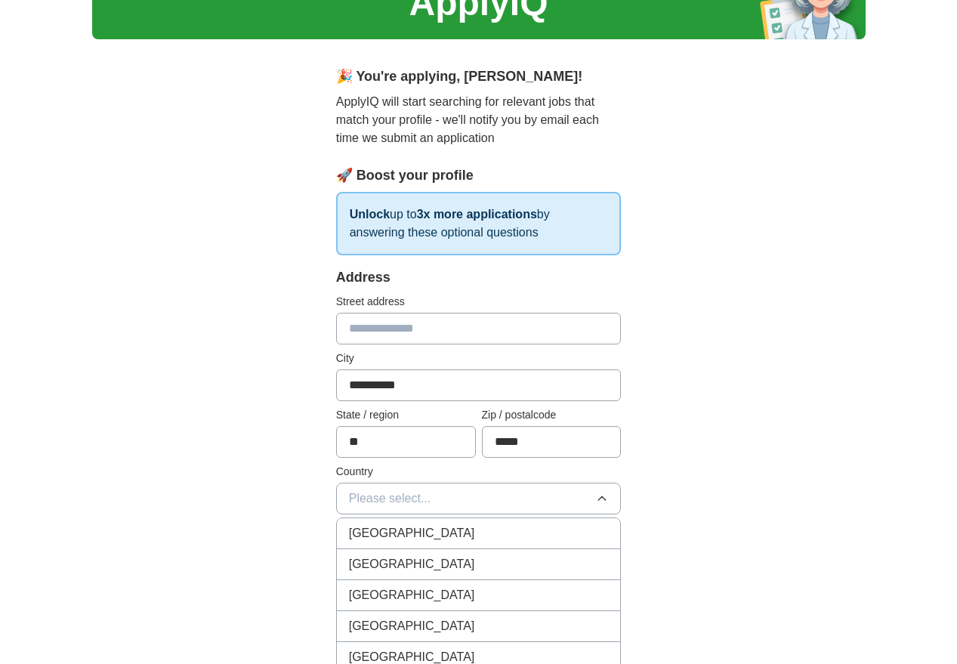
click at [572, 557] on div "[GEOGRAPHIC_DATA]" at bounding box center [479, 564] width 260 height 18
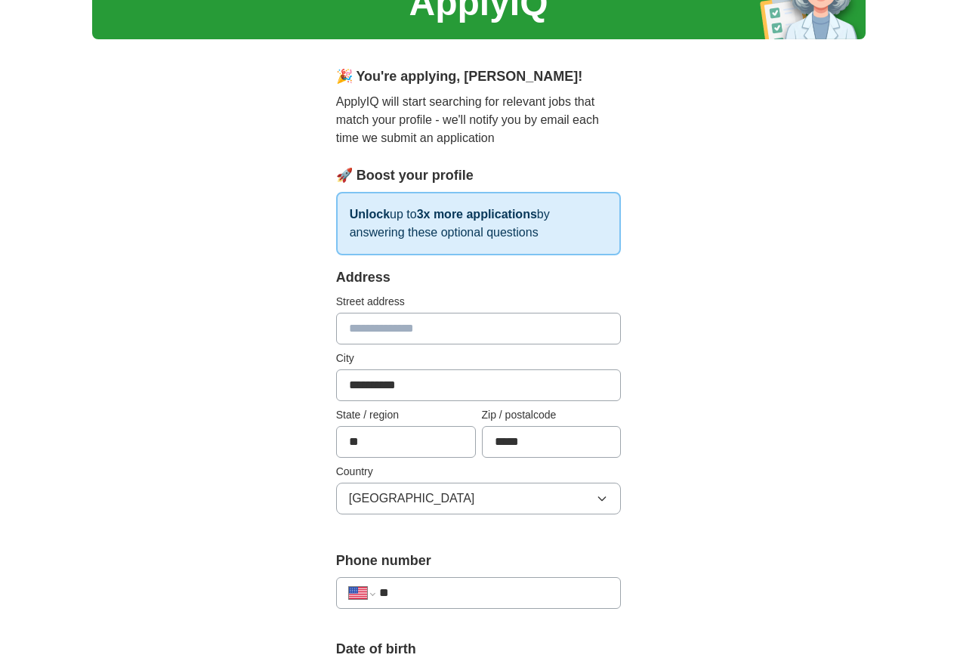
click at [817, 526] on div "**********" at bounding box center [478, 664] width 773 height 1394
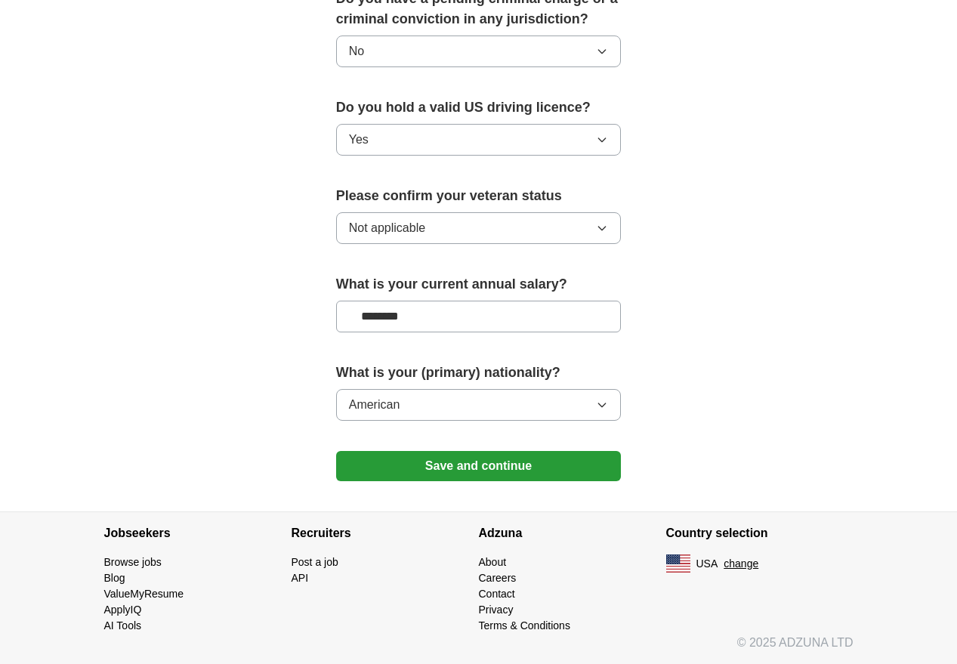
scroll to position [930, 0]
click at [550, 465] on button "Save and continue" at bounding box center [479, 466] width 286 height 30
